Goal: Check status: Check status

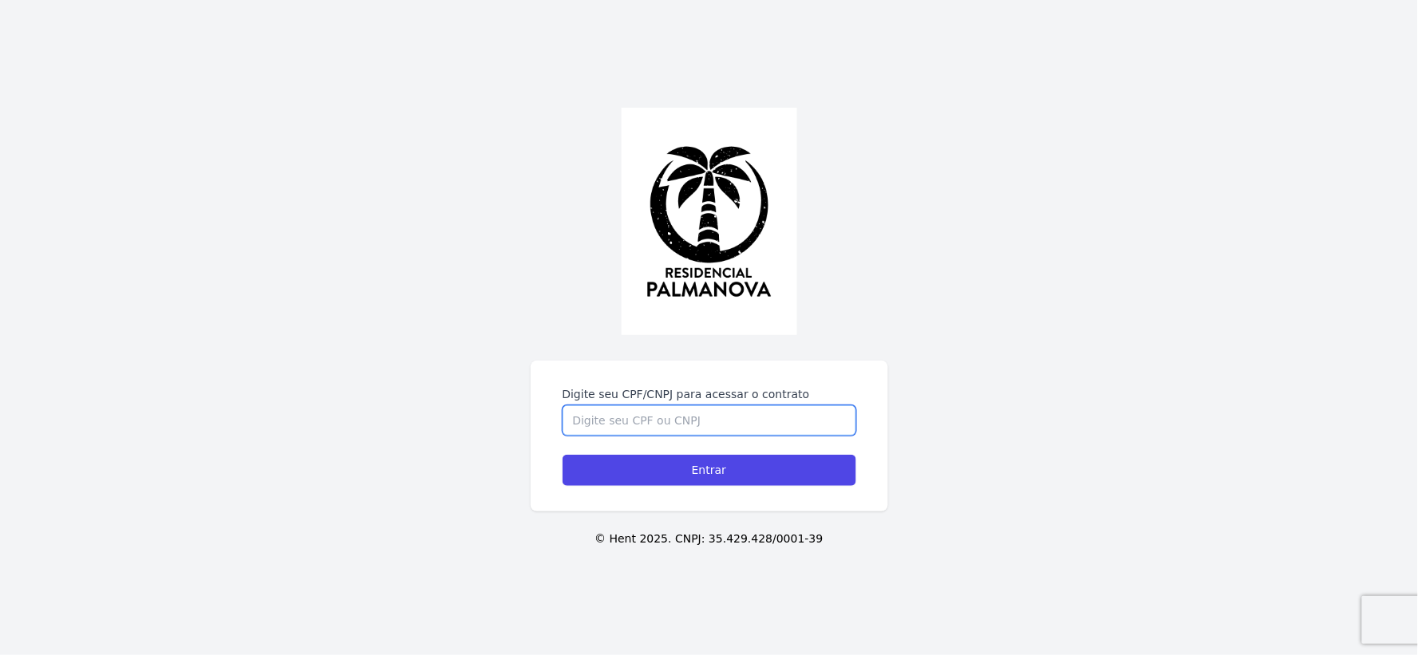
click at [670, 415] on input "Digite seu CPF/CNPJ para acessar o contrato" at bounding box center [710, 420] width 294 height 30
type input "21818214881"
click at [563, 455] on input "Entrar" at bounding box center [710, 470] width 294 height 31
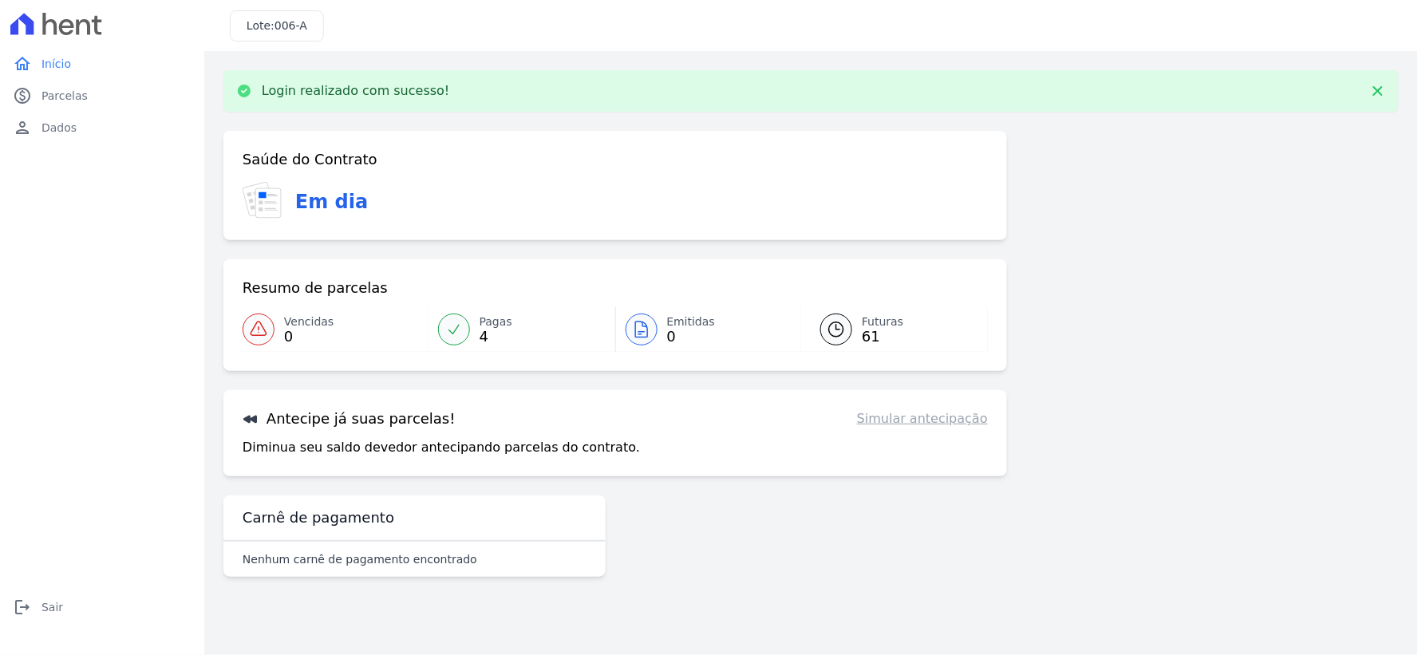
click at [951, 421] on link "Simular antecipação" at bounding box center [922, 418] width 131 height 19
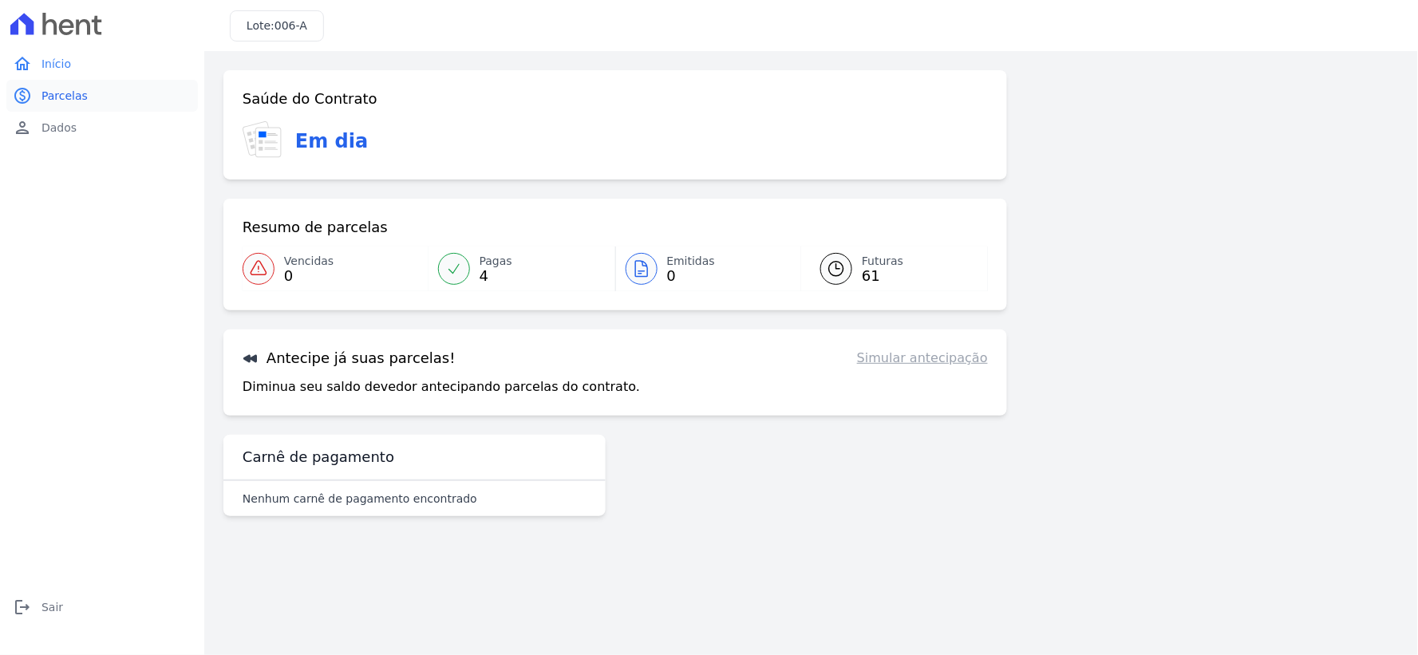
click at [56, 92] on span "Parcelas" at bounding box center [65, 96] width 46 height 16
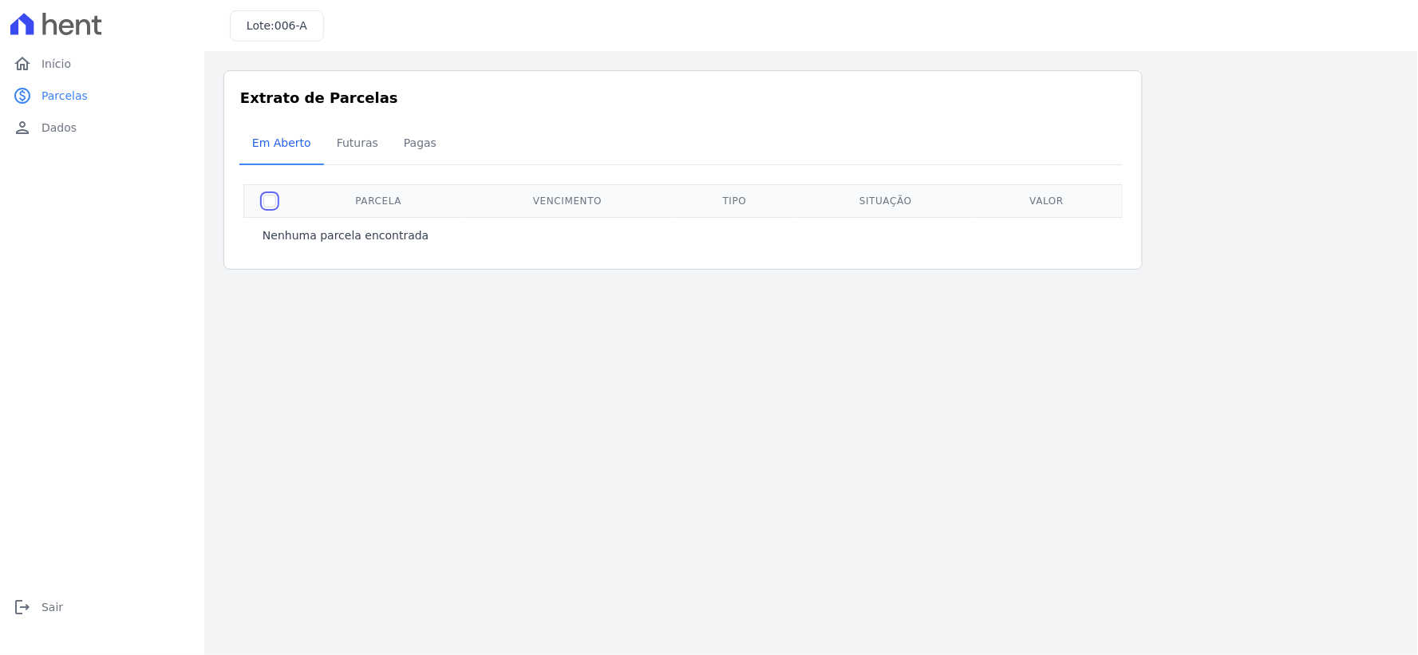
click at [273, 196] on input "checkbox" at bounding box center [269, 201] width 13 height 13
checkbox input "true"
click at [358, 153] on span "Futuras" at bounding box center [357, 143] width 61 height 32
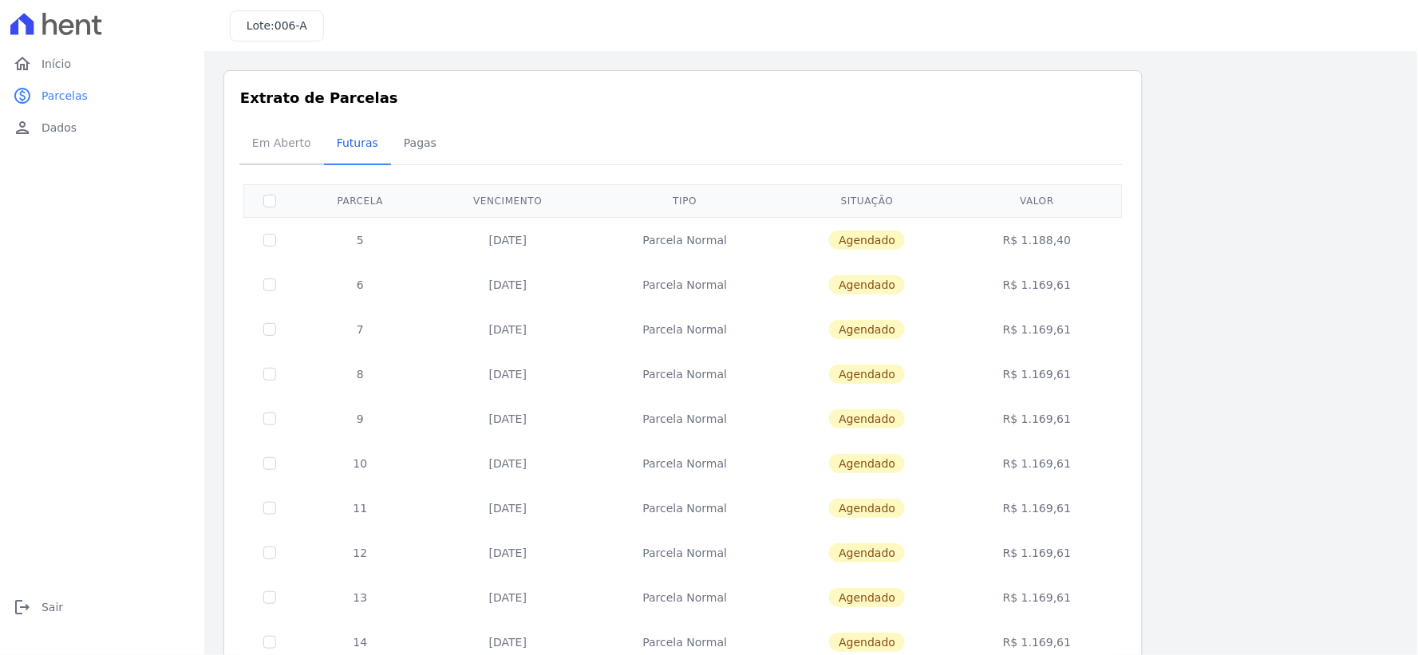
click at [287, 149] on span "Em Aberto" at bounding box center [282, 143] width 78 height 32
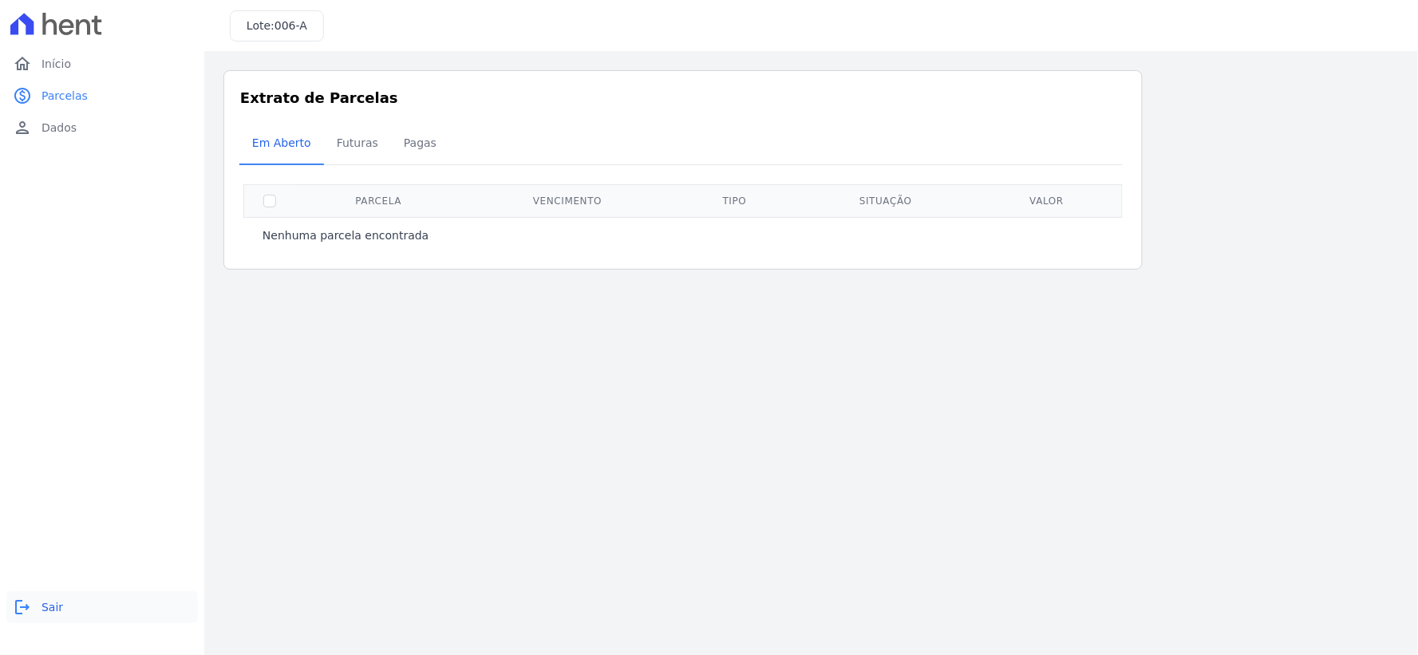
click at [48, 609] on span "Sair" at bounding box center [53, 607] width 22 height 16
